Goal: Task Accomplishment & Management: Use online tool/utility

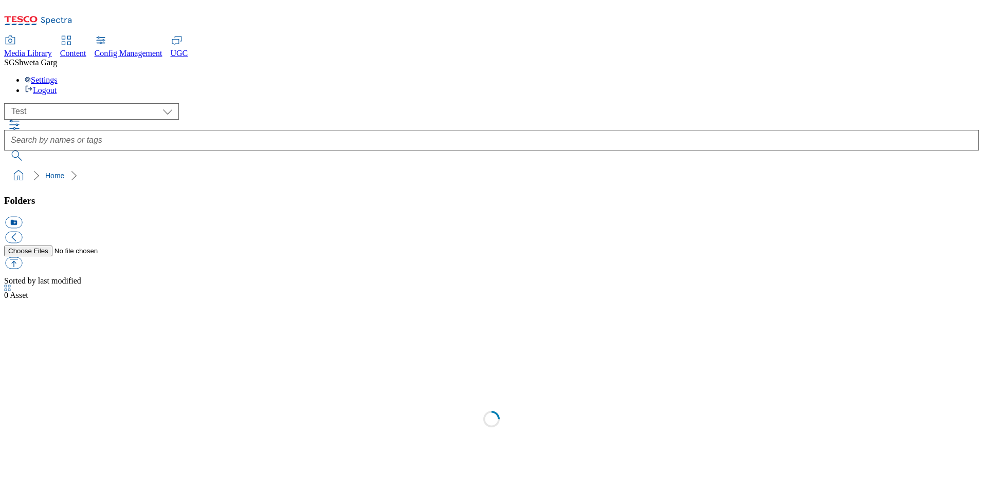
scroll to position [1, 0]
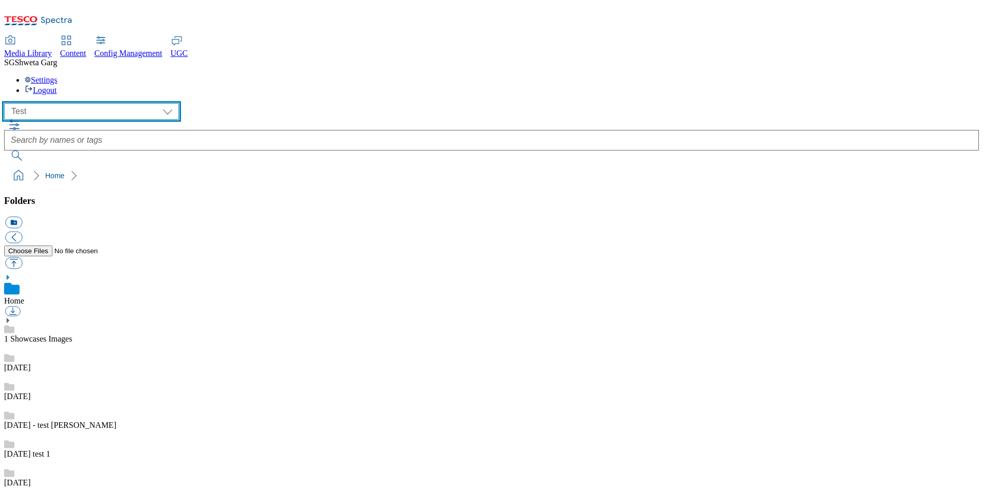
click at [121, 103] on select "All all CE Clubcard Boost UK Clubcard Marketing Clubcard ROI clubcard-boost-uk …" at bounding box center [91, 111] width 175 height 16
select select "ghs-uk"
click at [7, 103] on select "All all CE Clubcard Boost UK Clubcard Marketing Clubcard ROI clubcard-boost-uk …" at bounding box center [91, 111] width 175 height 16
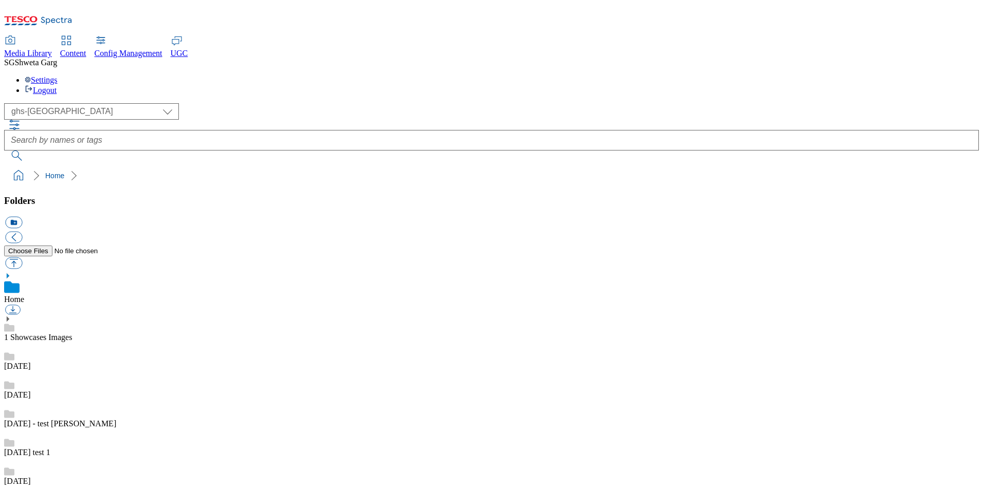
click at [86, 49] on span "Content" at bounding box center [73, 53] width 26 height 9
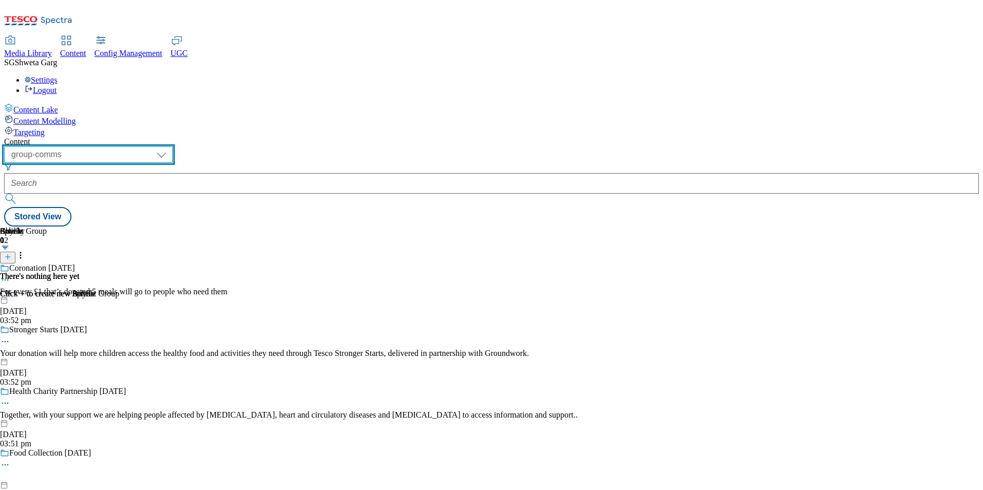
click at [173, 146] on select "dotcom-cz dotcom-hu dotcom-sk fnf-uk ghs-roi ghs-uk group-comms ighs-cz ighs-hu…" at bounding box center [88, 154] width 169 height 16
select select "ghs-uk"
click at [134, 146] on select "dotcom-cz dotcom-hu dotcom-sk fnf-uk ghs-roi ghs-uk group-comms ighs-cz ighs-hu…" at bounding box center [88, 154] width 169 height 16
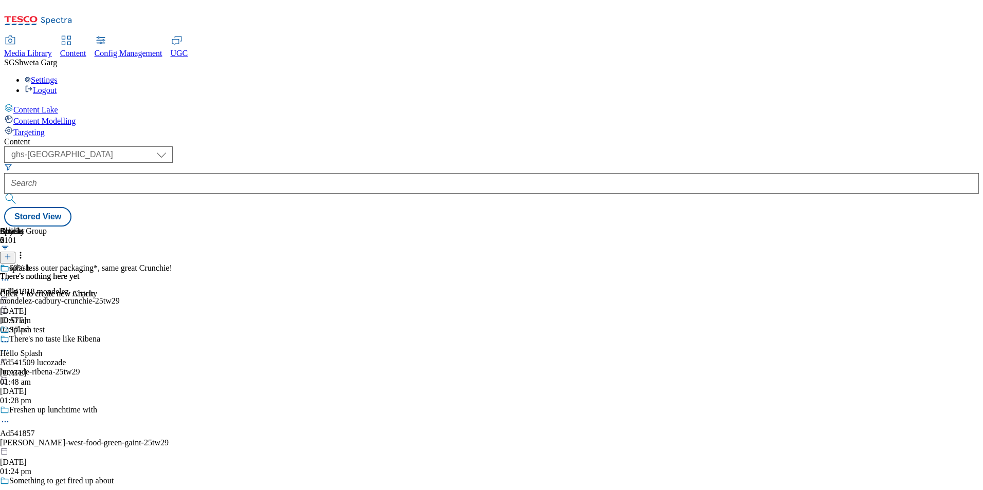
click at [54, 126] on div "Targeting" at bounding box center [491, 131] width 975 height 11
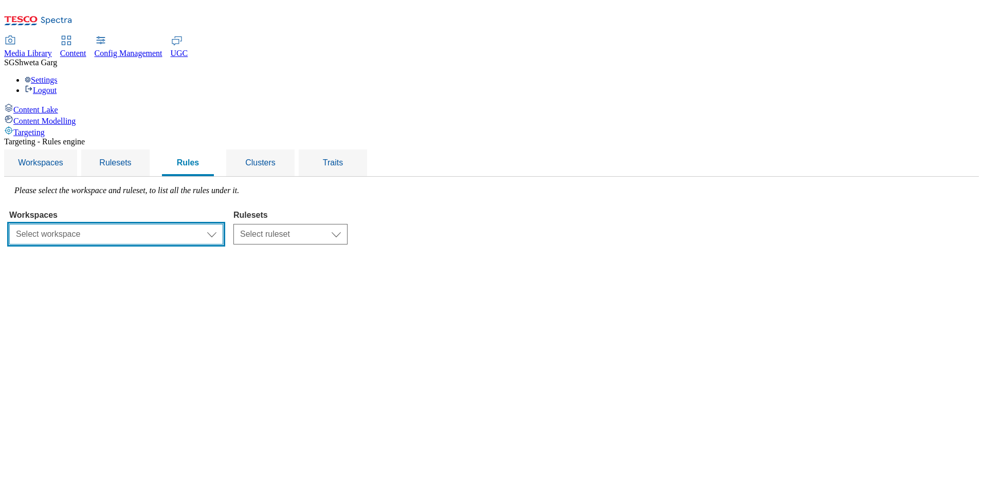
click at [223, 224] on select "Select workspace Test Targeting_28th_August_Sanity test 20th march Test_Sanity_…" at bounding box center [116, 234] width 214 height 21
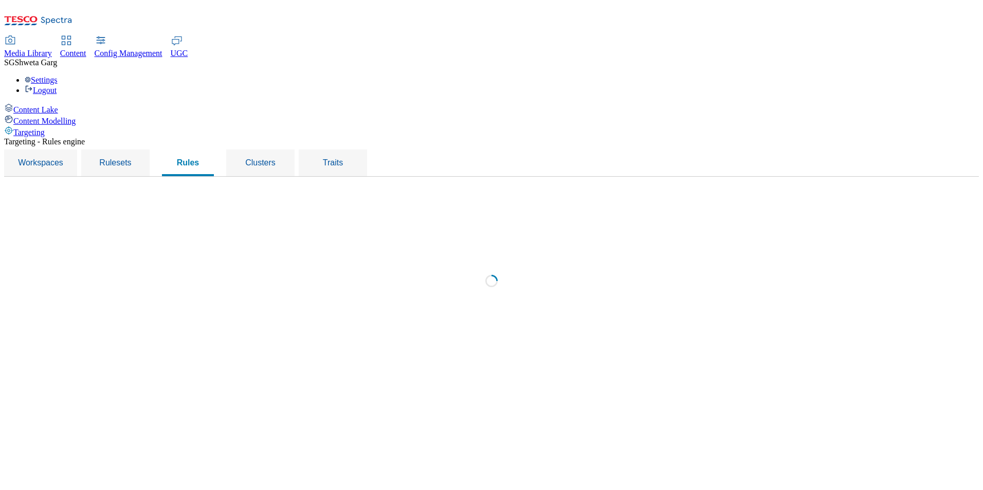
select select "f510054f-adaa-4692-b570-80fa3897127a"
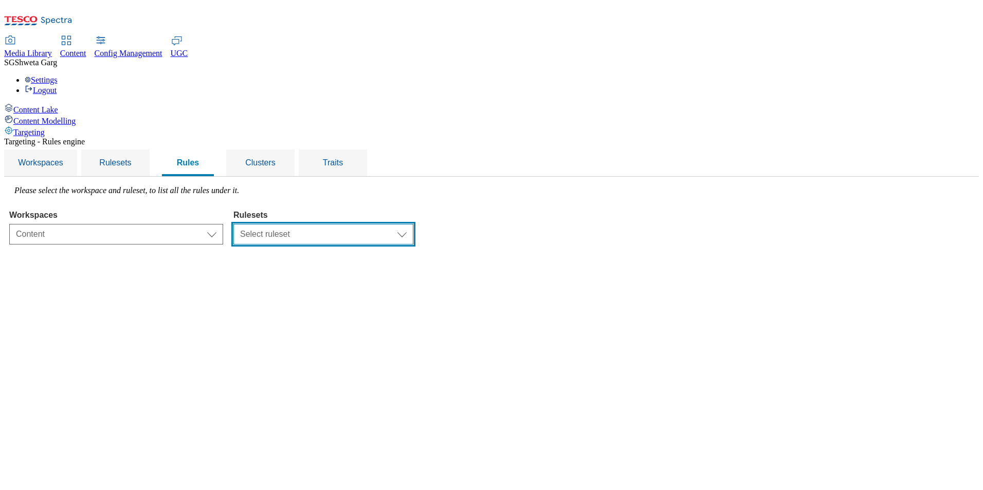
click at [413, 224] on select "Select ruleset CZ TEST HU ROI SK UK clubcard-roi clubcard-website customer-enga…" at bounding box center [323, 234] width 180 height 21
select select "7f9e739d-6abb-424f-b94f-4b375a3fe6e0"
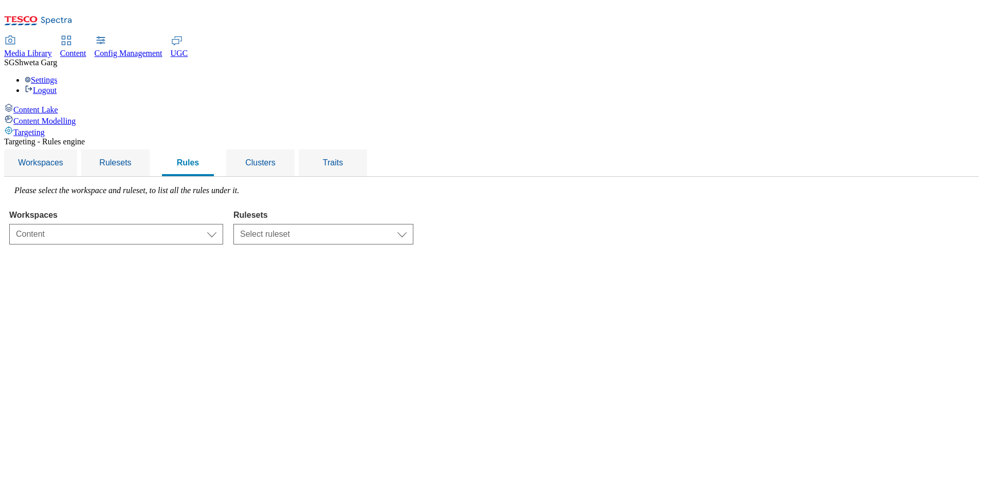
click at [363, 224] on select "Select ruleset CZ TEST HU ROI SK UK clubcard-roi clubcard-website customer-enga…" at bounding box center [323, 234] width 180 height 21
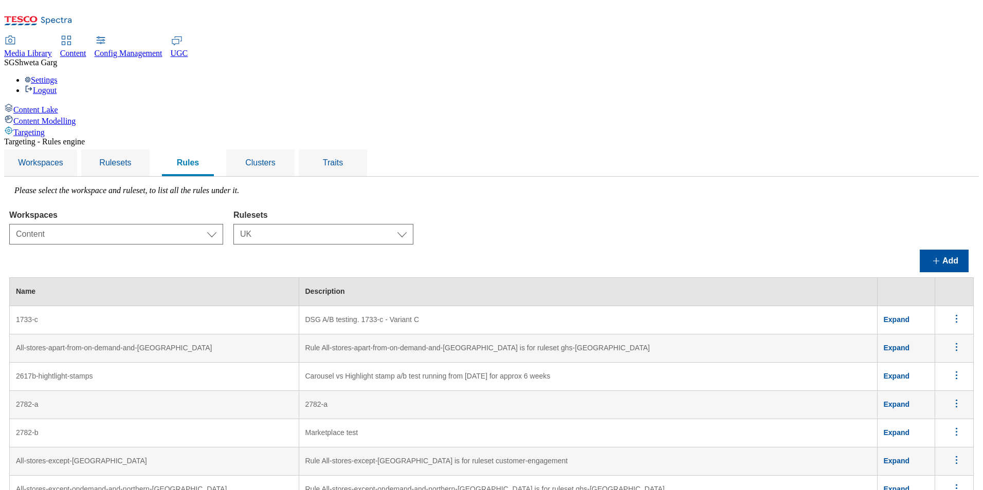
scroll to position [4940, 0]
